Goal: Task Accomplishment & Management: Complete application form

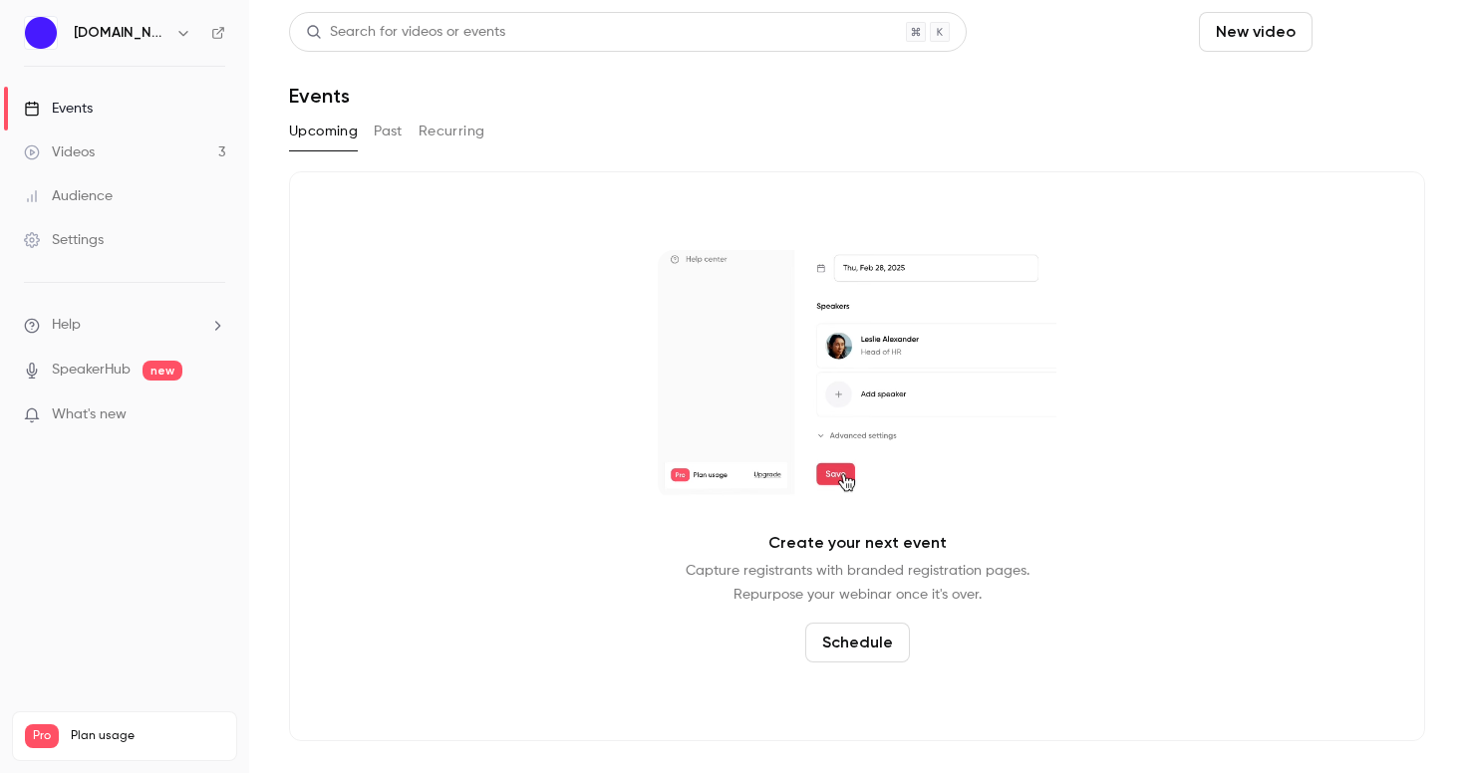
click at [1372, 37] on button "Schedule" at bounding box center [1373, 32] width 105 height 40
click at [1331, 96] on div "One time event" at bounding box center [1332, 87] width 151 height 20
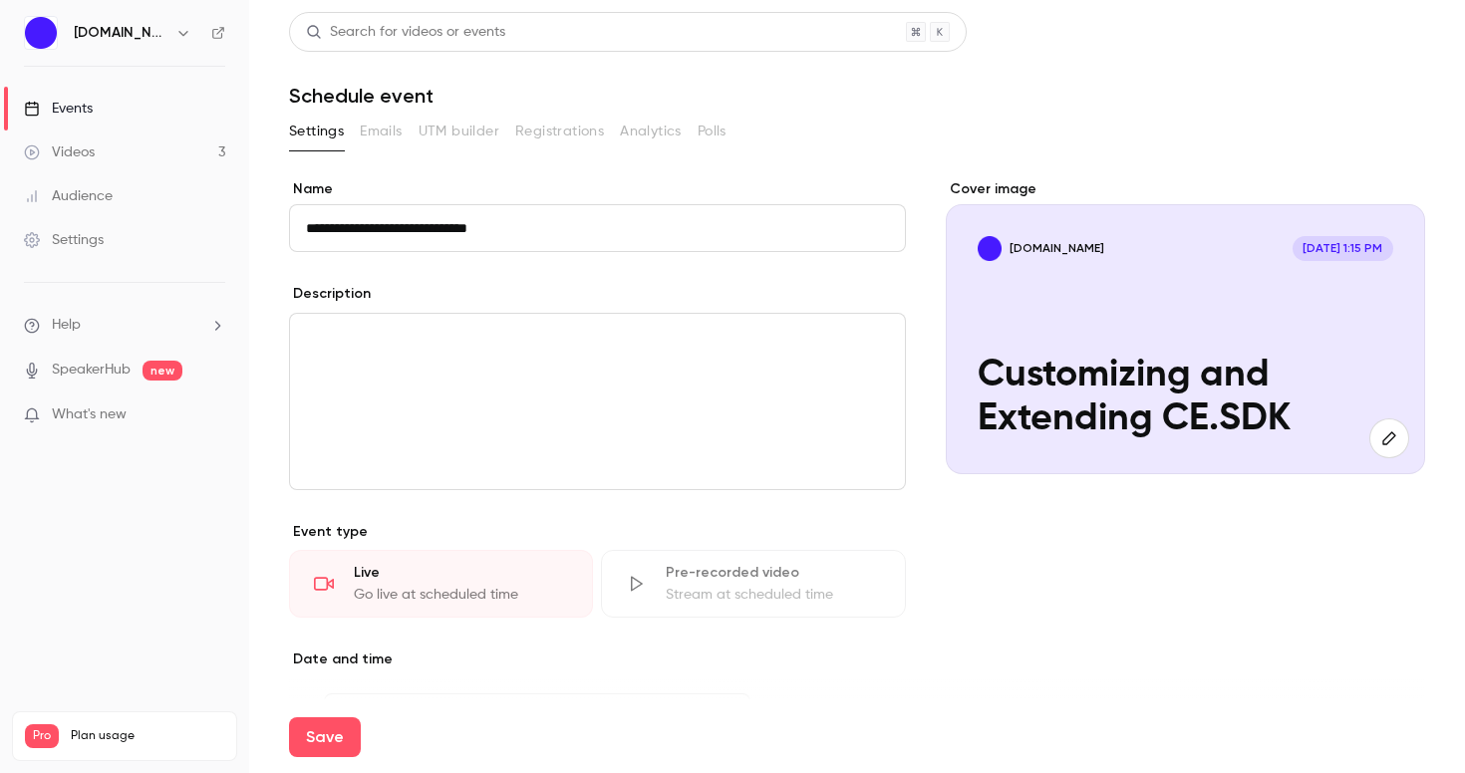
type input "**********"
click at [1404, 454] on div at bounding box center [1389, 439] width 40 height 40
click at [1374, 433] on button "button" at bounding box center [1389, 439] width 40 height 40
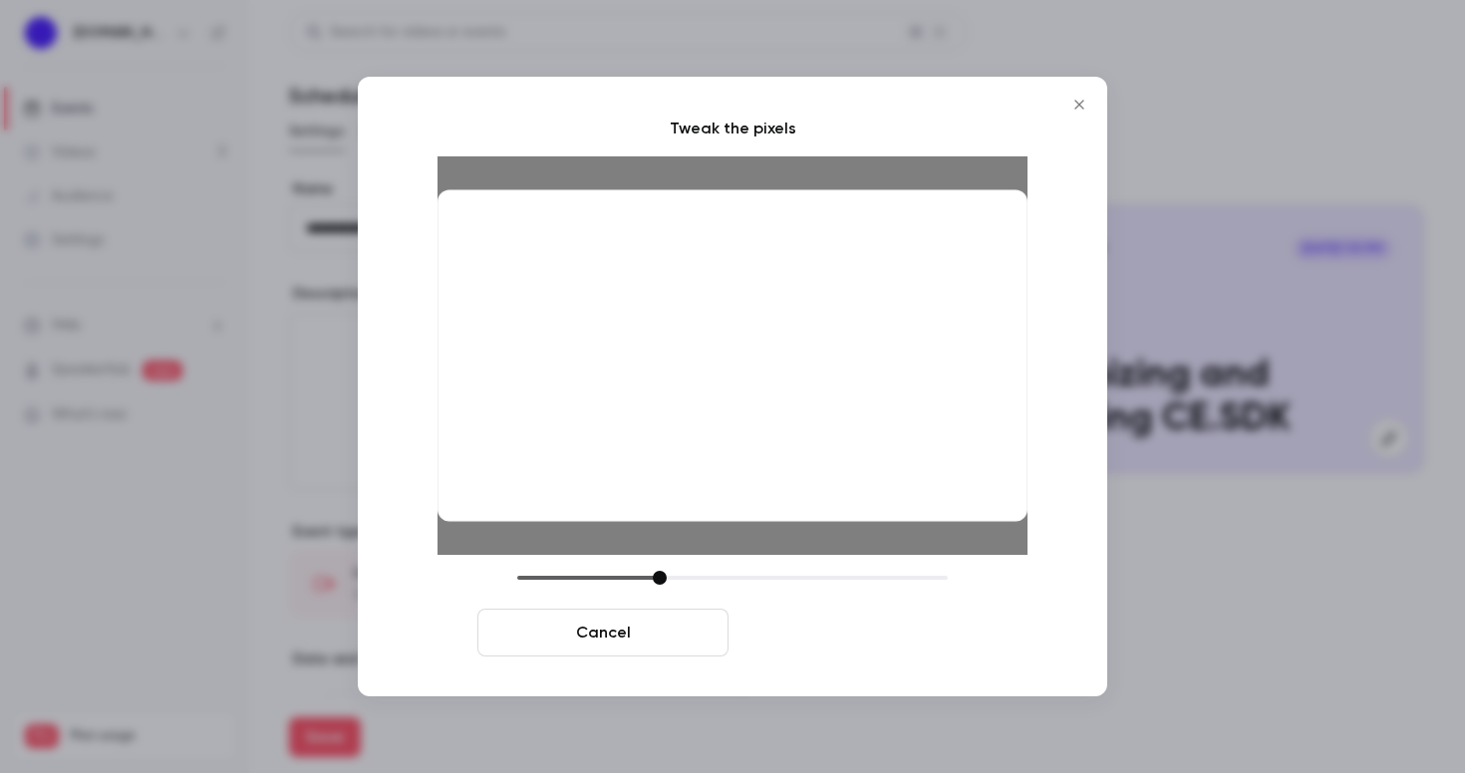
click at [843, 641] on button "Crop and save" at bounding box center [861, 633] width 251 height 48
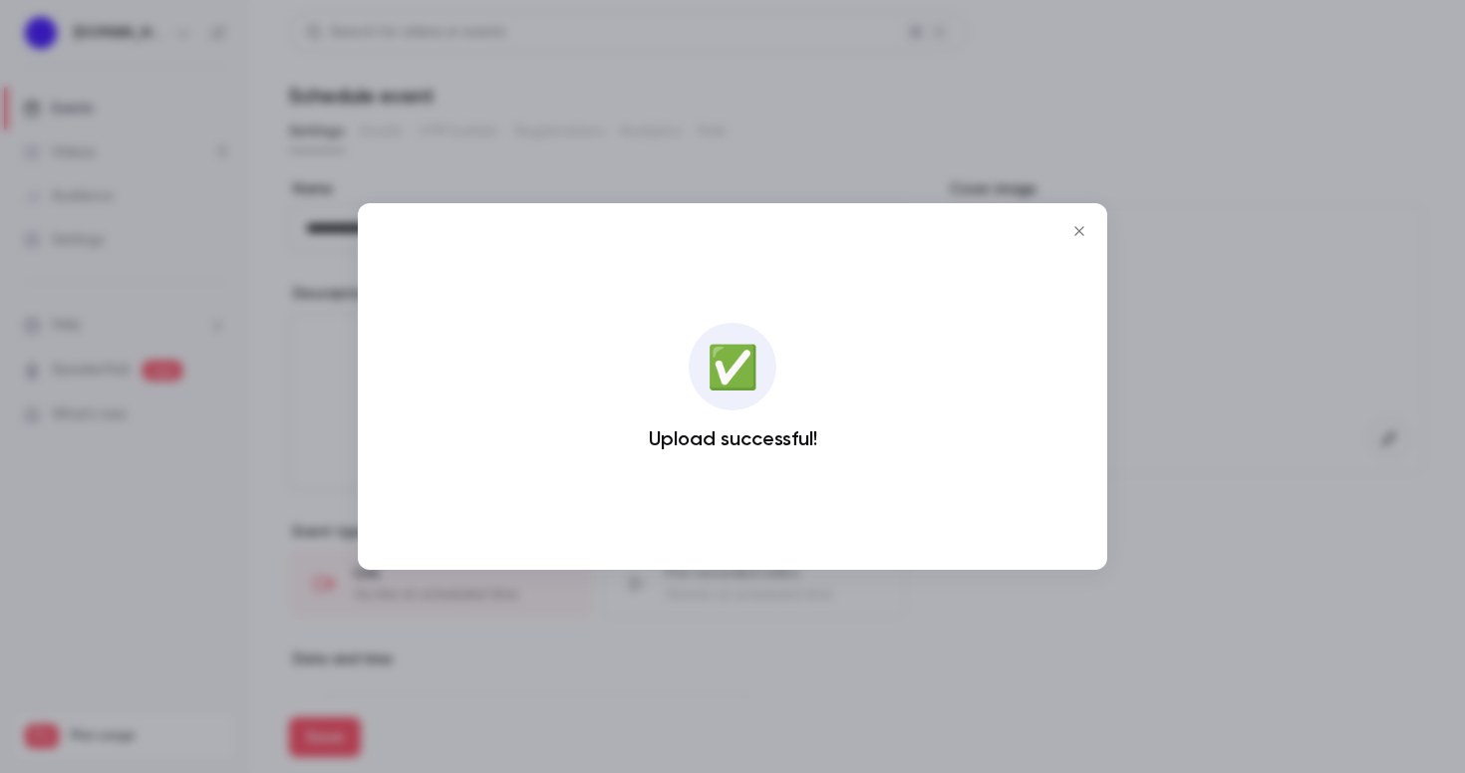
click at [1079, 234] on icon "Close" at bounding box center [1079, 231] width 24 height 16
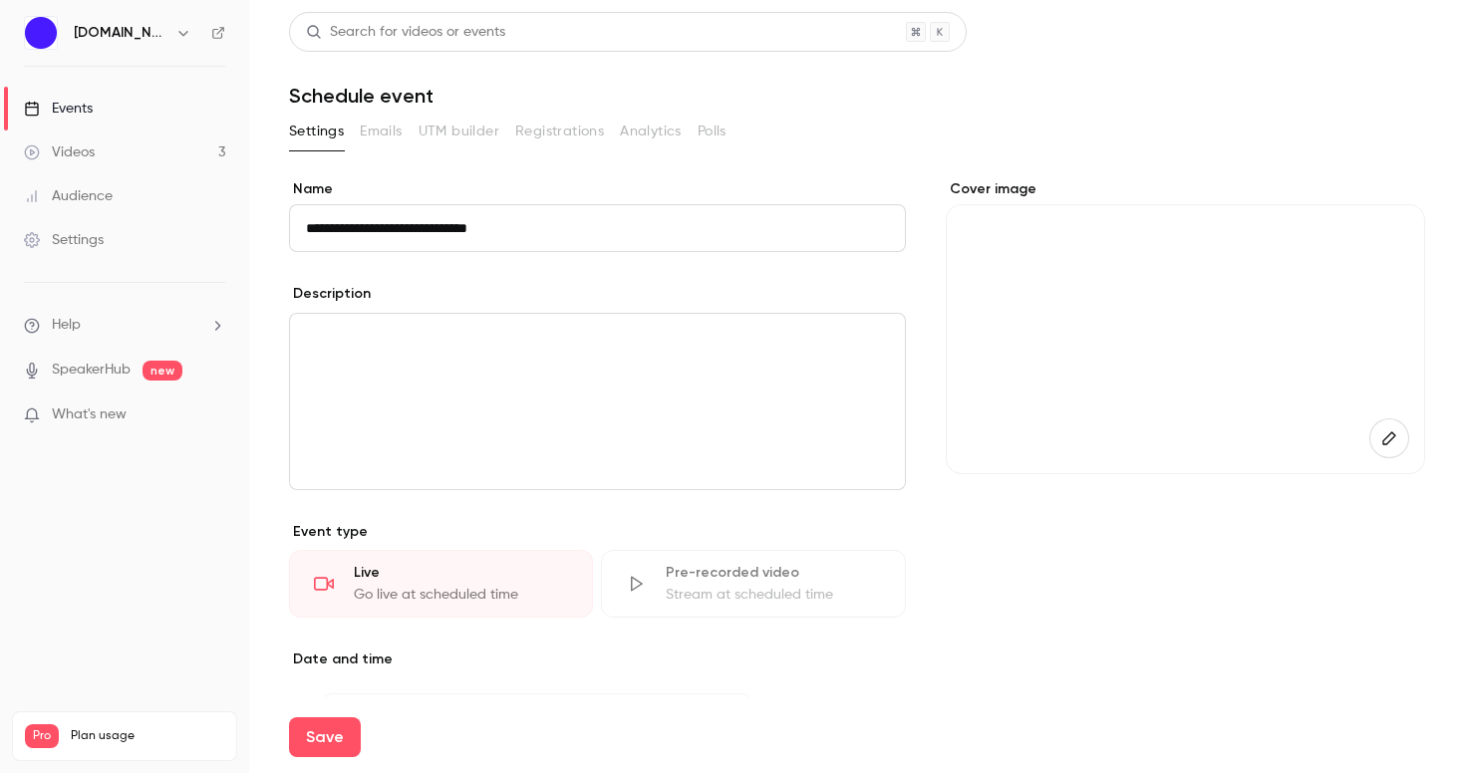
click at [640, 391] on div "editor" at bounding box center [597, 401] width 615 height 175
